Goal: Communication & Community: Answer question/provide support

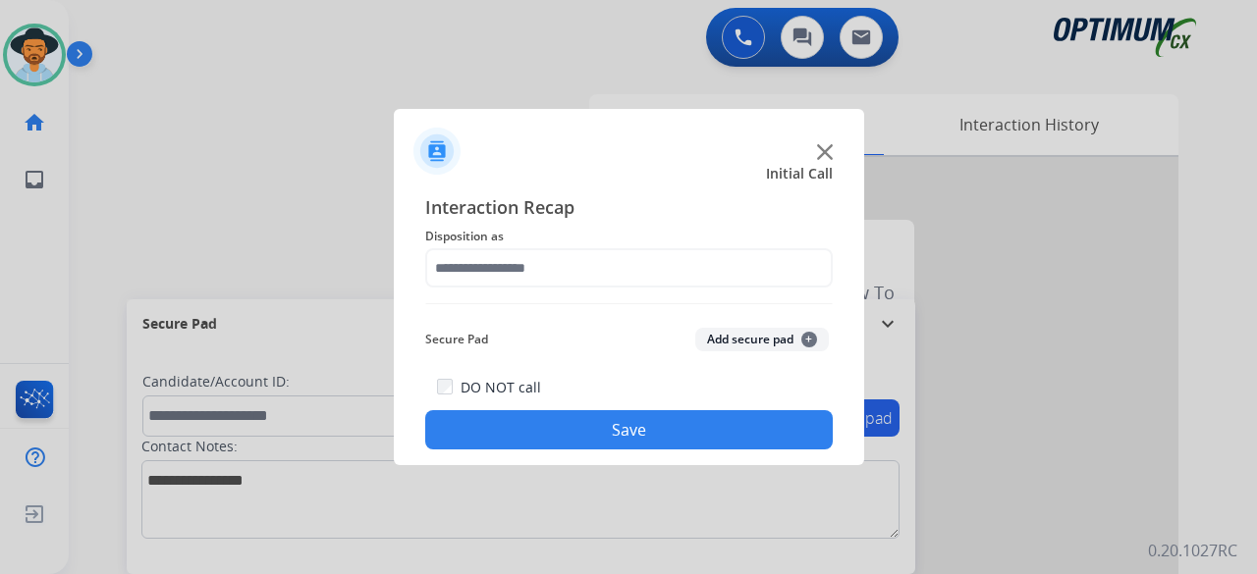
click at [825, 150] on img at bounding box center [825, 152] width 16 height 16
click at [831, 154] on img at bounding box center [825, 152] width 16 height 16
click at [825, 155] on img at bounding box center [825, 152] width 16 height 16
click at [825, 146] on img at bounding box center [825, 152] width 16 height 16
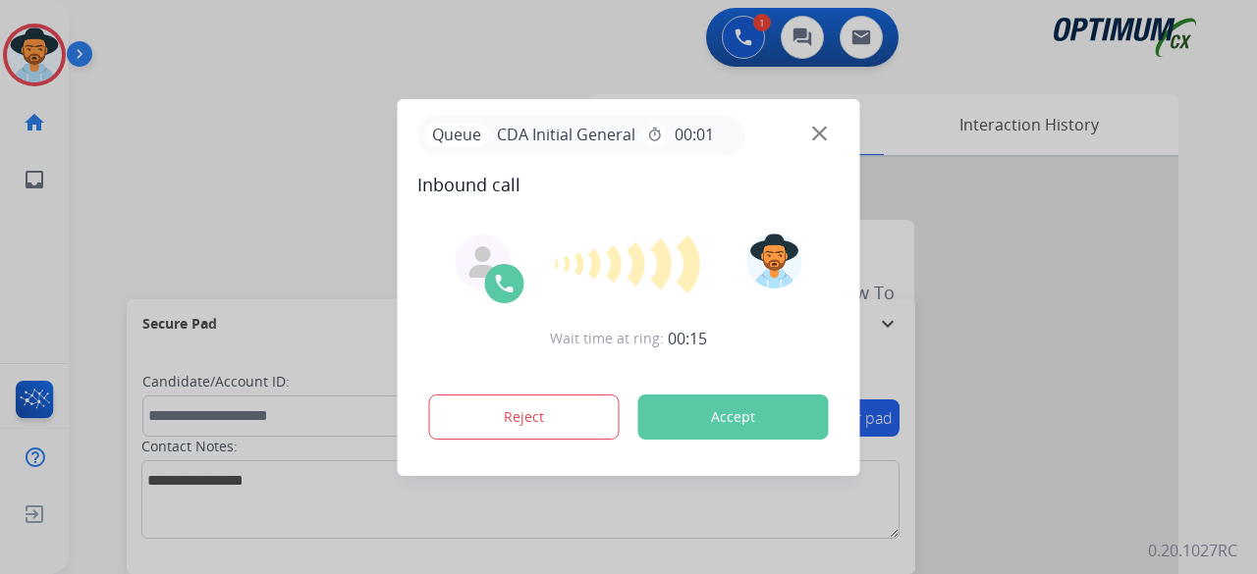
click at [752, 413] on button "Accept" at bounding box center [733, 417] width 190 height 45
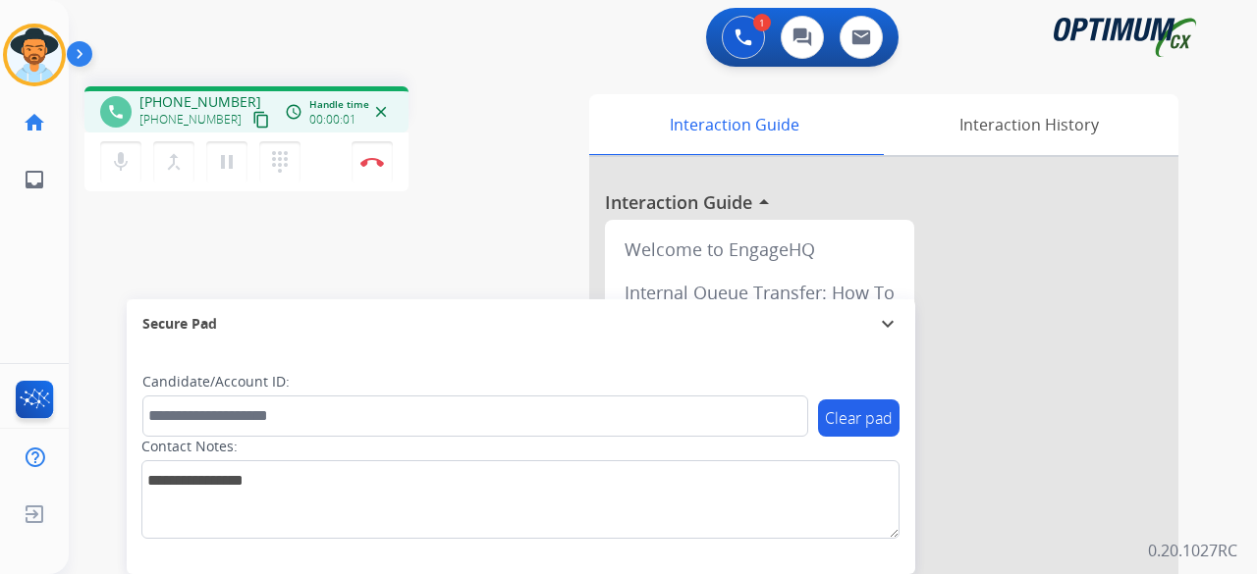
click at [252, 128] on mat-icon "content_copy" at bounding box center [261, 120] width 18 height 18
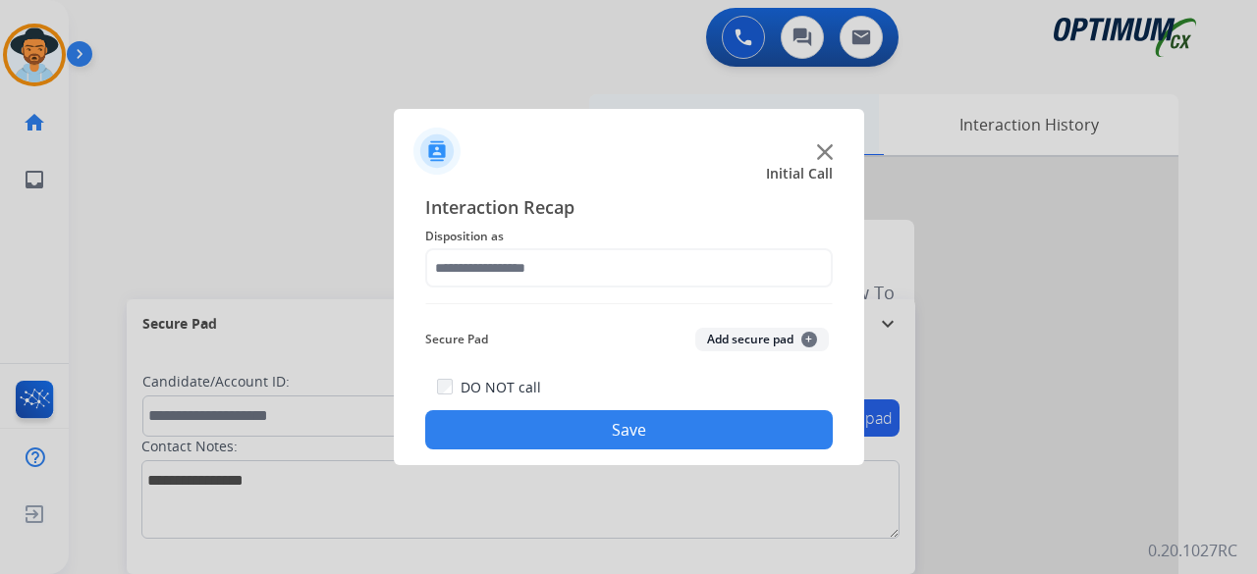
click at [827, 150] on img at bounding box center [825, 152] width 16 height 16
click at [827, 150] on div "Interaction Guide" at bounding box center [734, 124] width 290 height 61
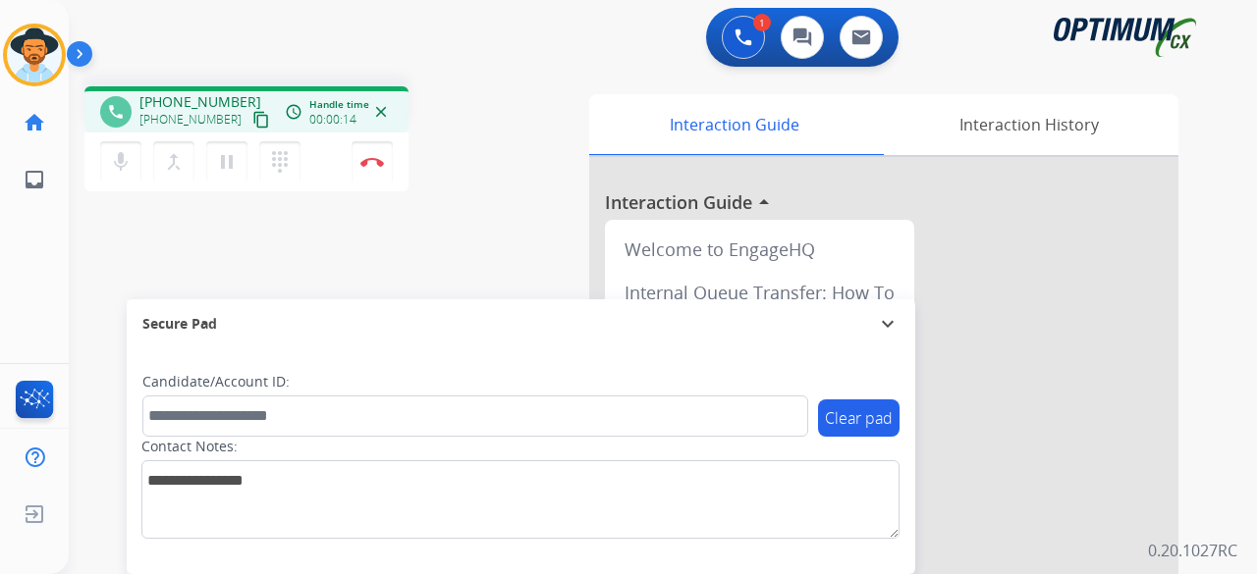
click at [252, 119] on mat-icon "content_copy" at bounding box center [261, 120] width 18 height 18
click at [375, 160] on img at bounding box center [372, 162] width 24 height 10
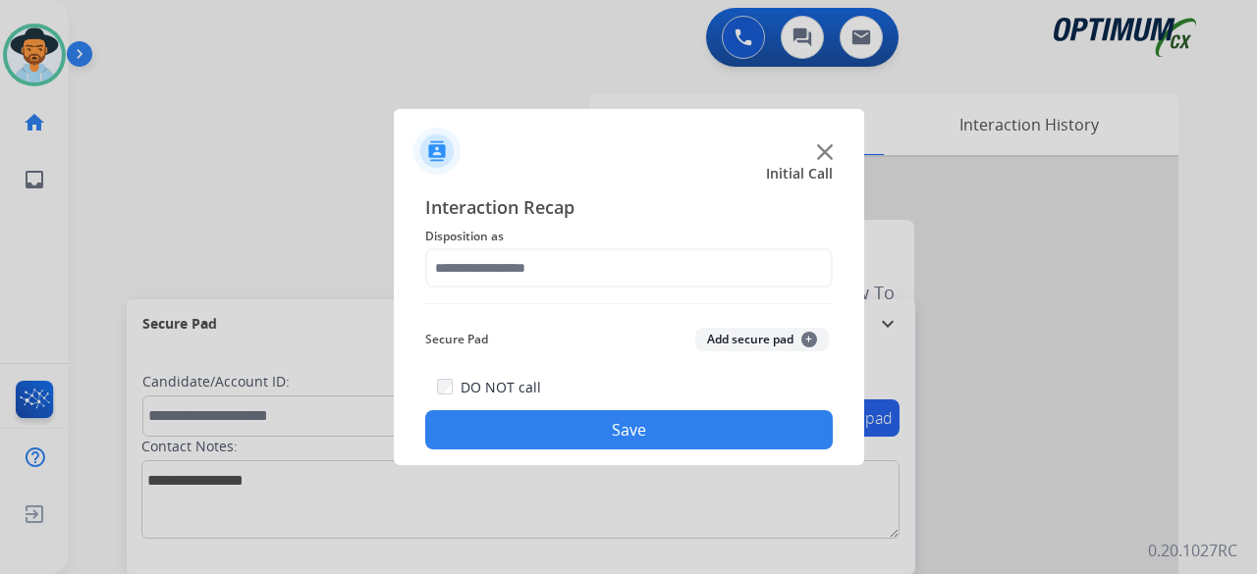
click at [824, 151] on img at bounding box center [825, 152] width 16 height 16
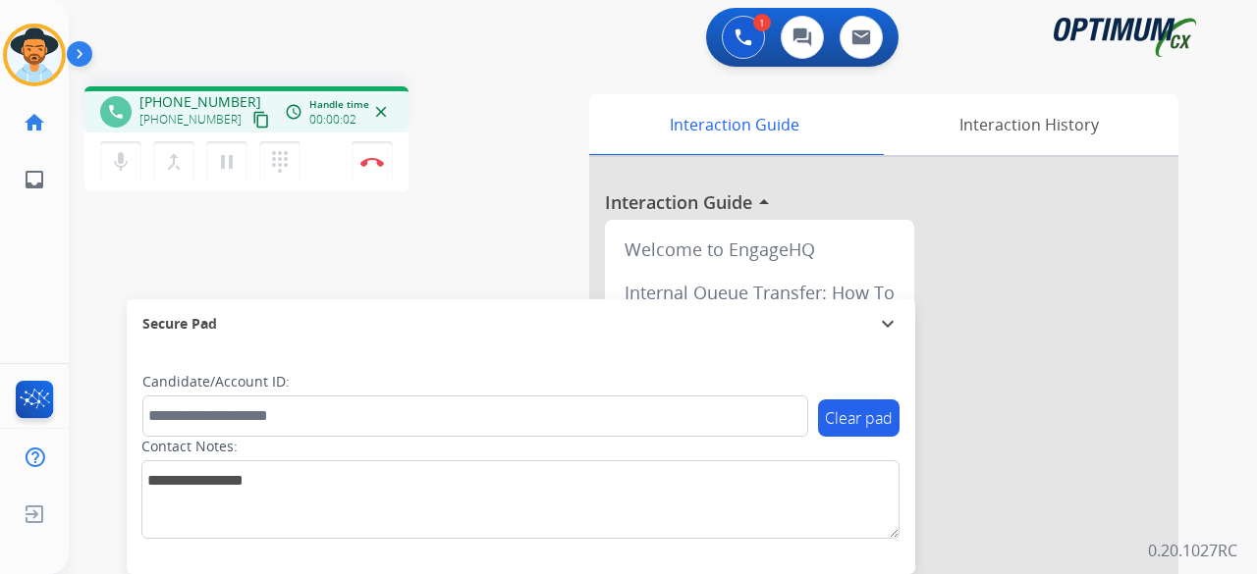
click at [252, 122] on mat-icon "content_copy" at bounding box center [261, 120] width 18 height 18
click at [375, 160] on img at bounding box center [372, 162] width 24 height 10
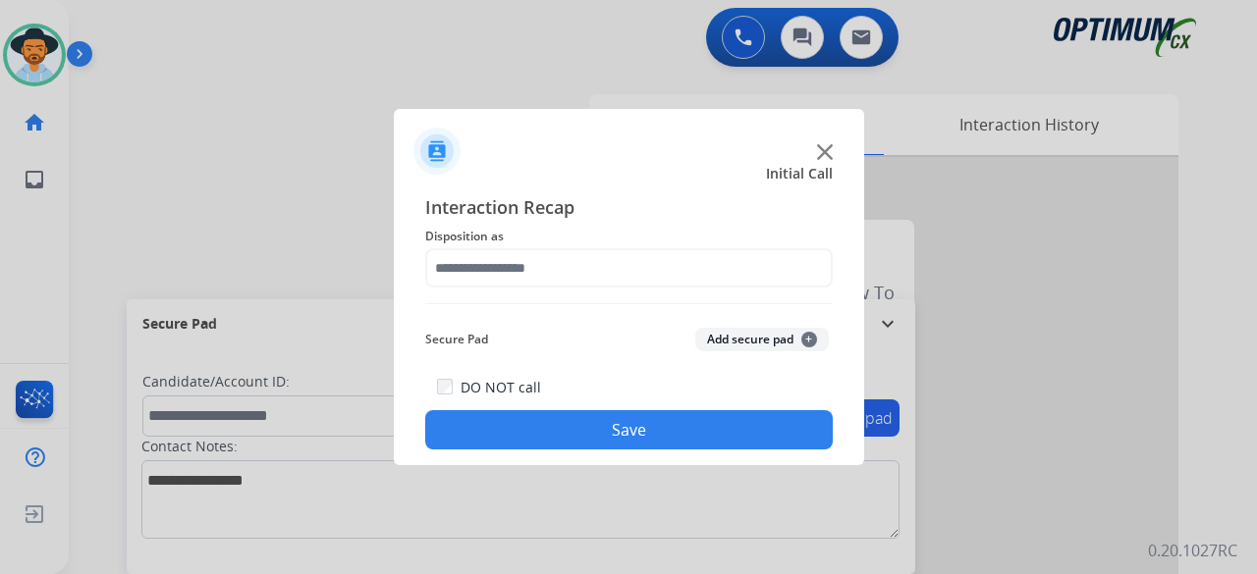
click at [821, 152] on img at bounding box center [825, 152] width 16 height 16
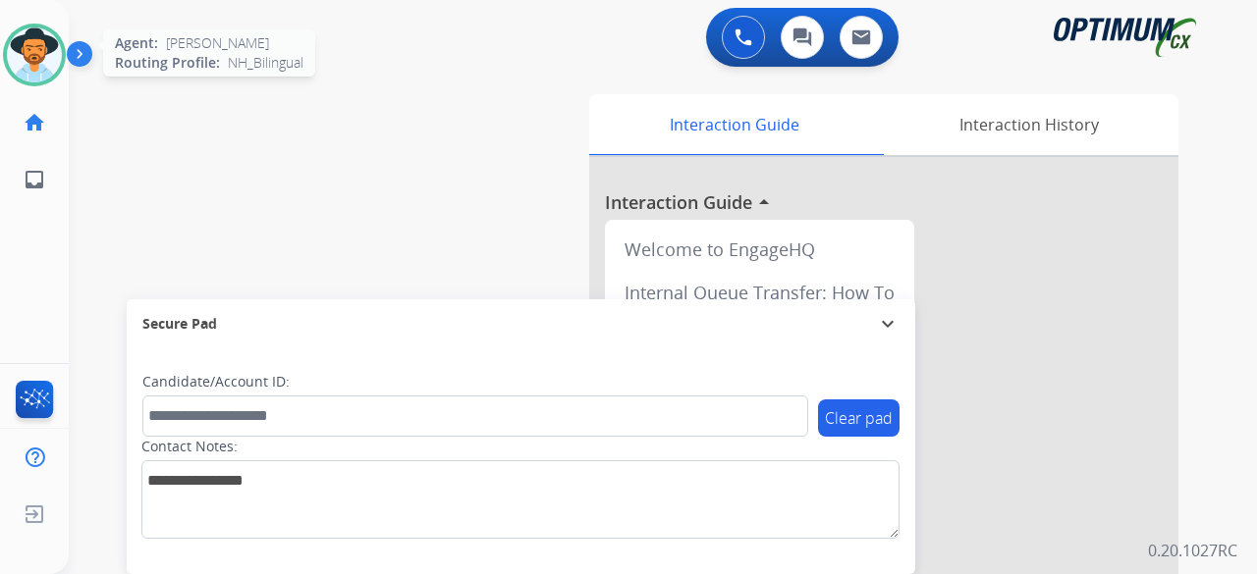
click at [37, 56] on img at bounding box center [34, 54] width 55 height 55
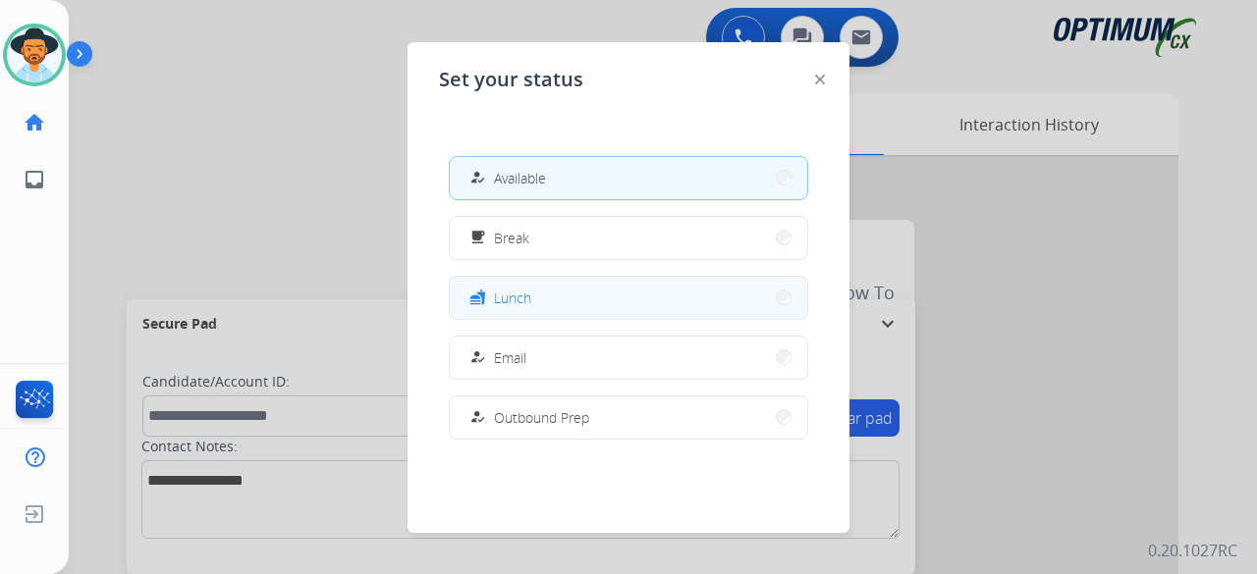
click at [573, 300] on button "fastfood Lunch" at bounding box center [628, 298] width 357 height 42
